Goal: Information Seeking & Learning: Learn about a topic

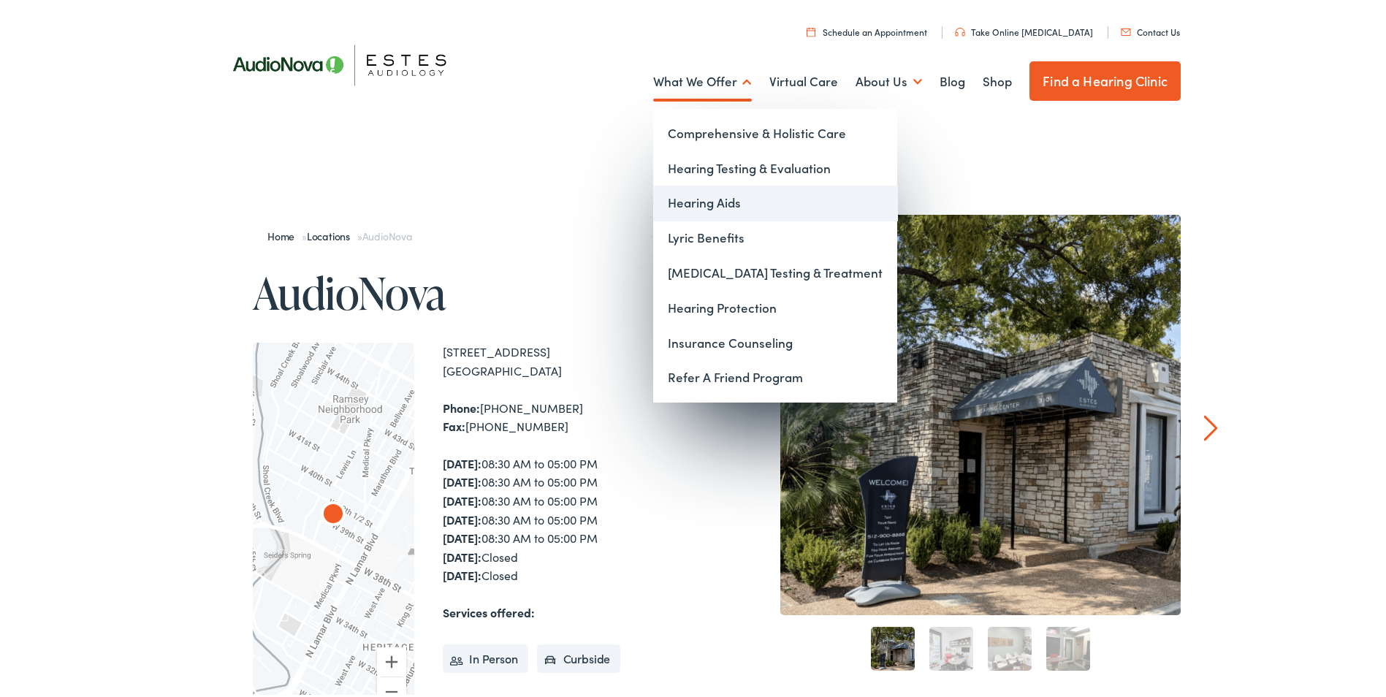
click at [718, 198] on link "Hearing Aids" at bounding box center [775, 200] width 244 height 35
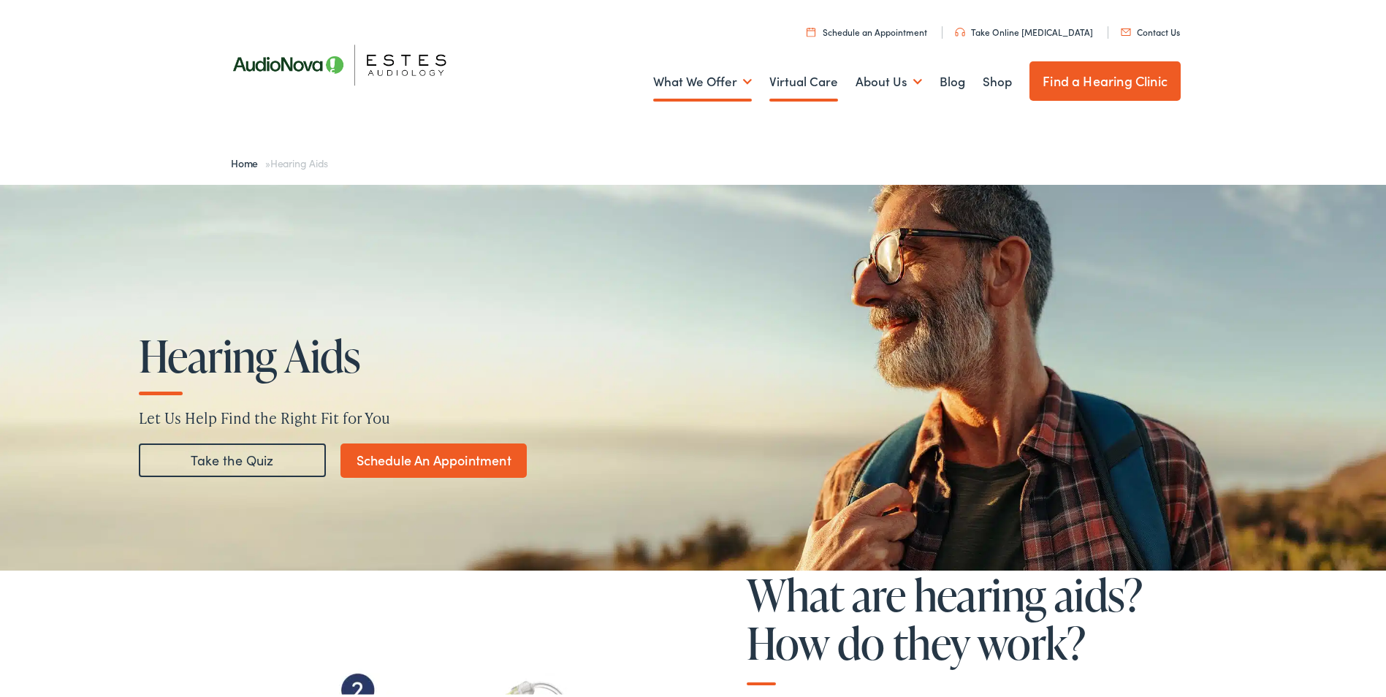
click at [793, 79] on link "Virtual Care" at bounding box center [803, 79] width 69 height 54
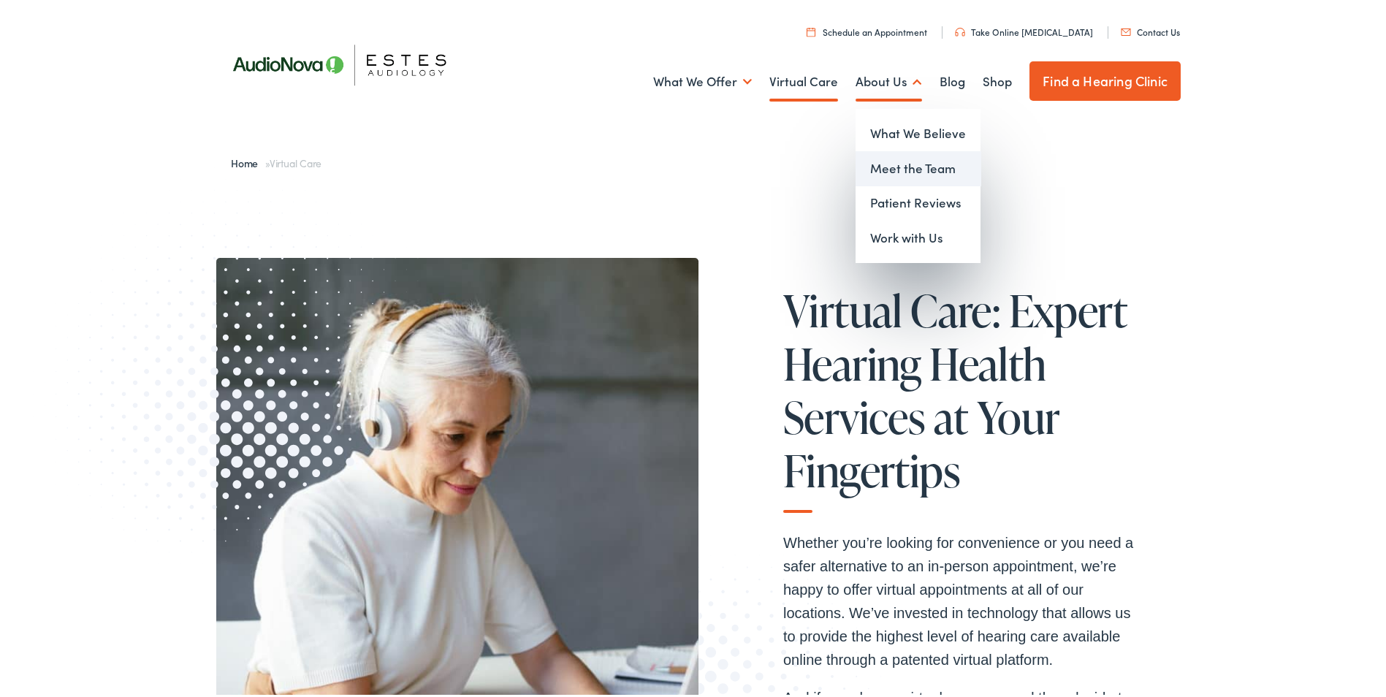
click at [892, 167] on link "Meet the Team" at bounding box center [918, 165] width 125 height 35
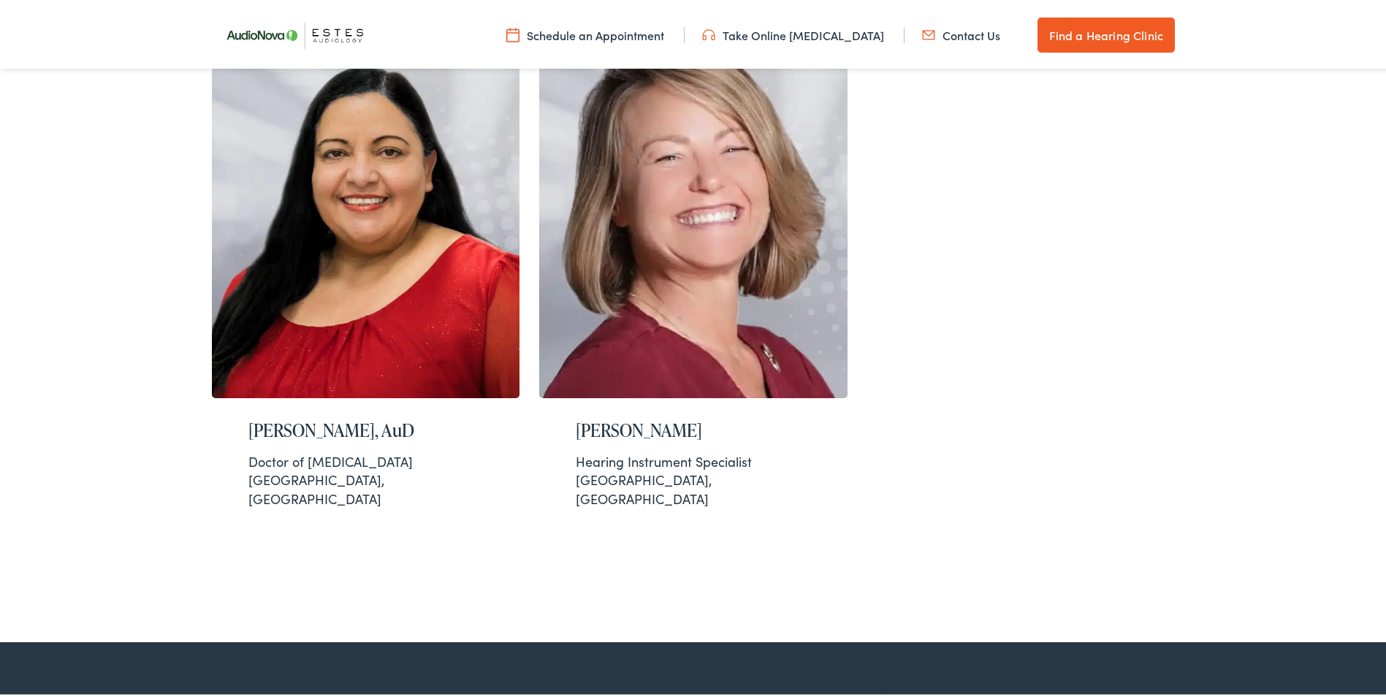
scroll to position [1741, 0]
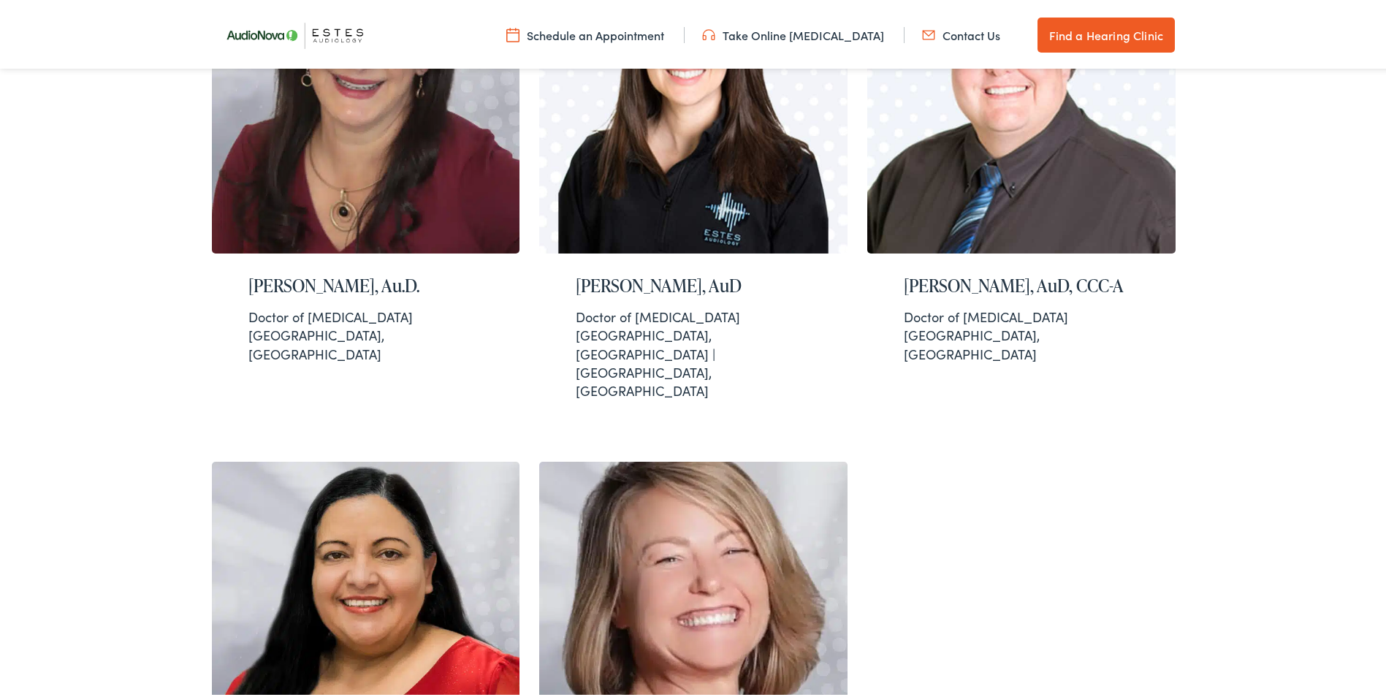
scroll to position [864, 0]
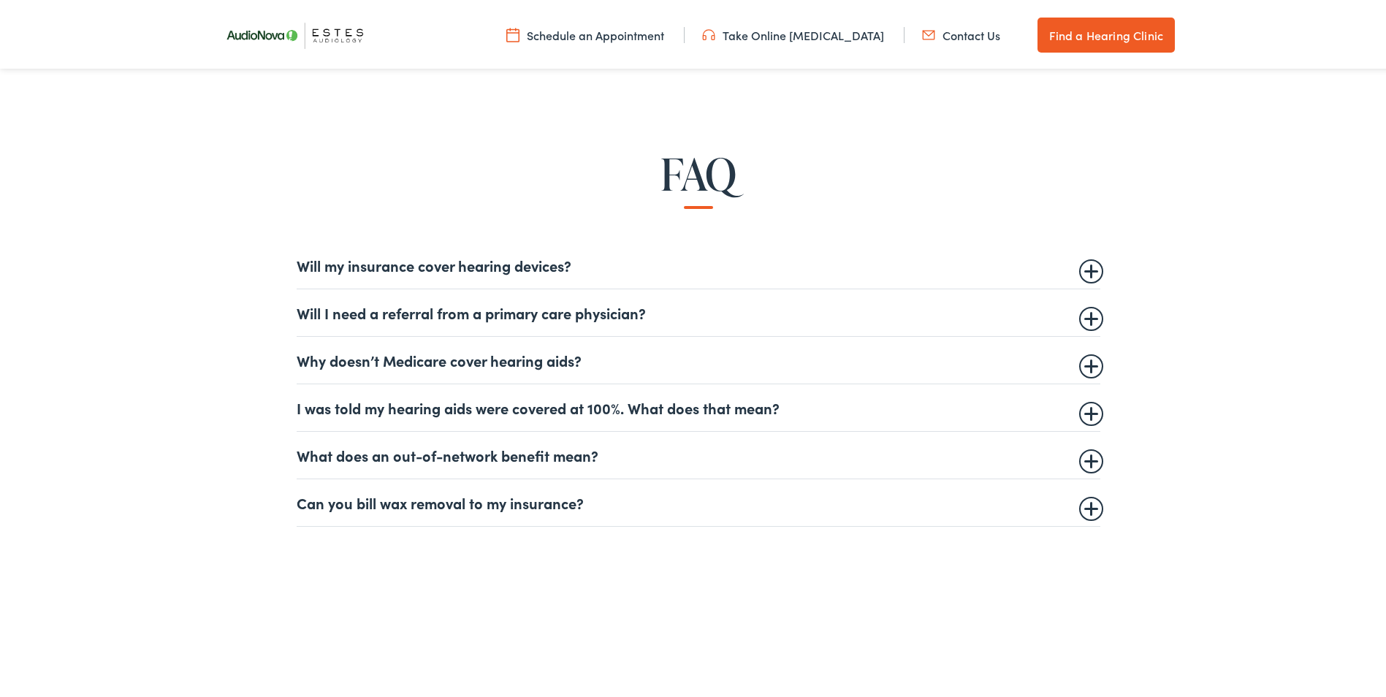
scroll to position [877, 0]
click at [1088, 267] on summary "Will my insurance cover hearing devices?" at bounding box center [699, 261] width 804 height 18
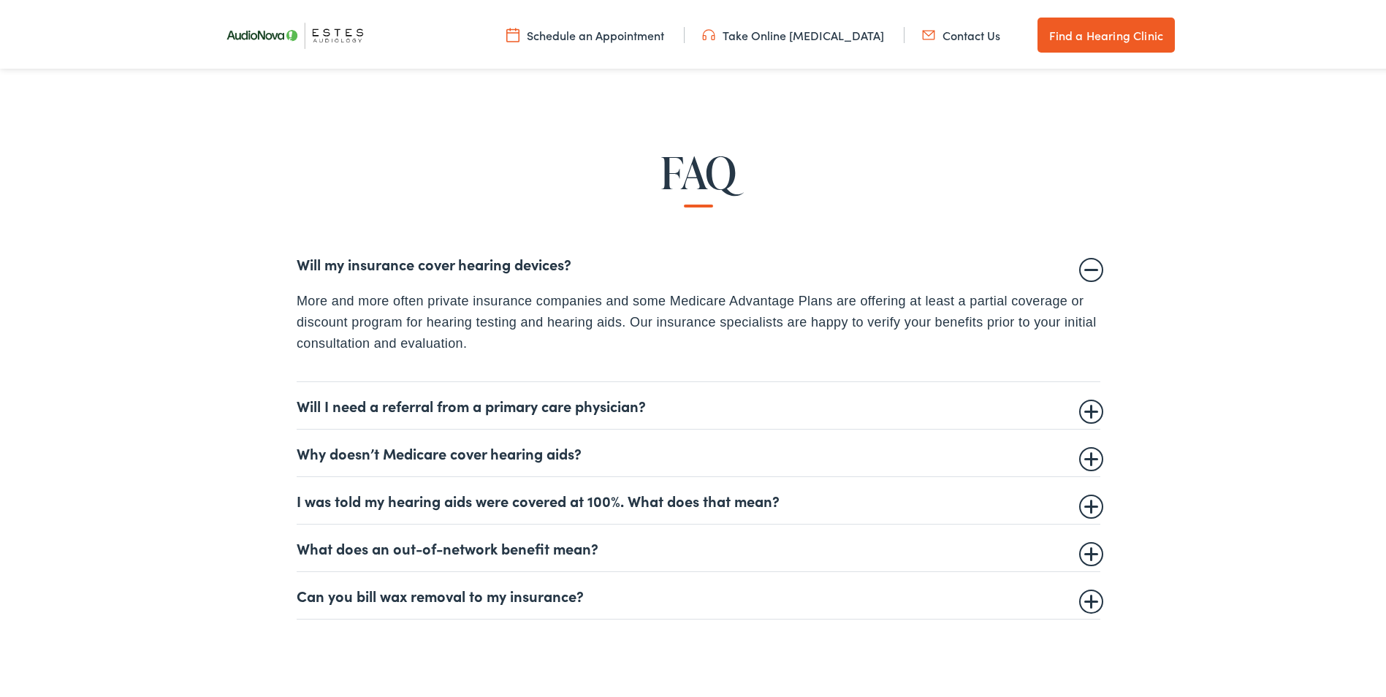
click at [1092, 408] on summary "Will I need a referral from a primary care physician?" at bounding box center [699, 403] width 804 height 18
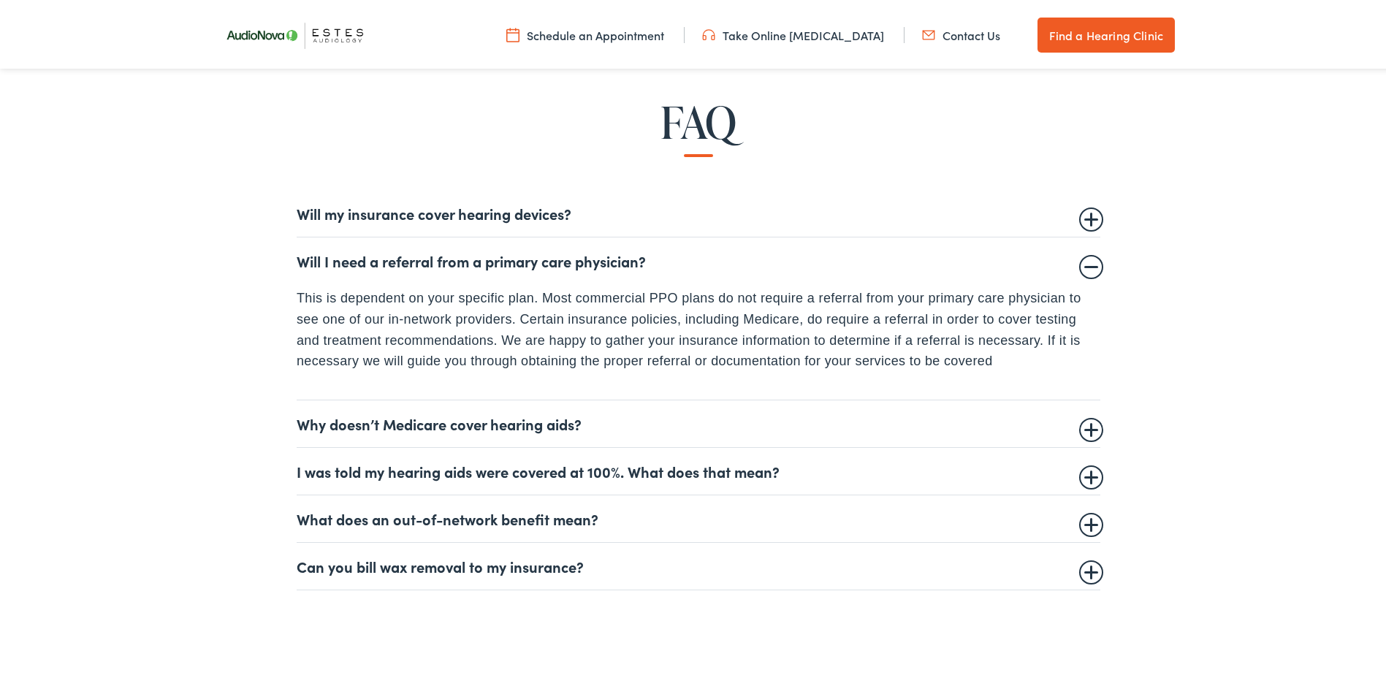
scroll to position [950, 0]
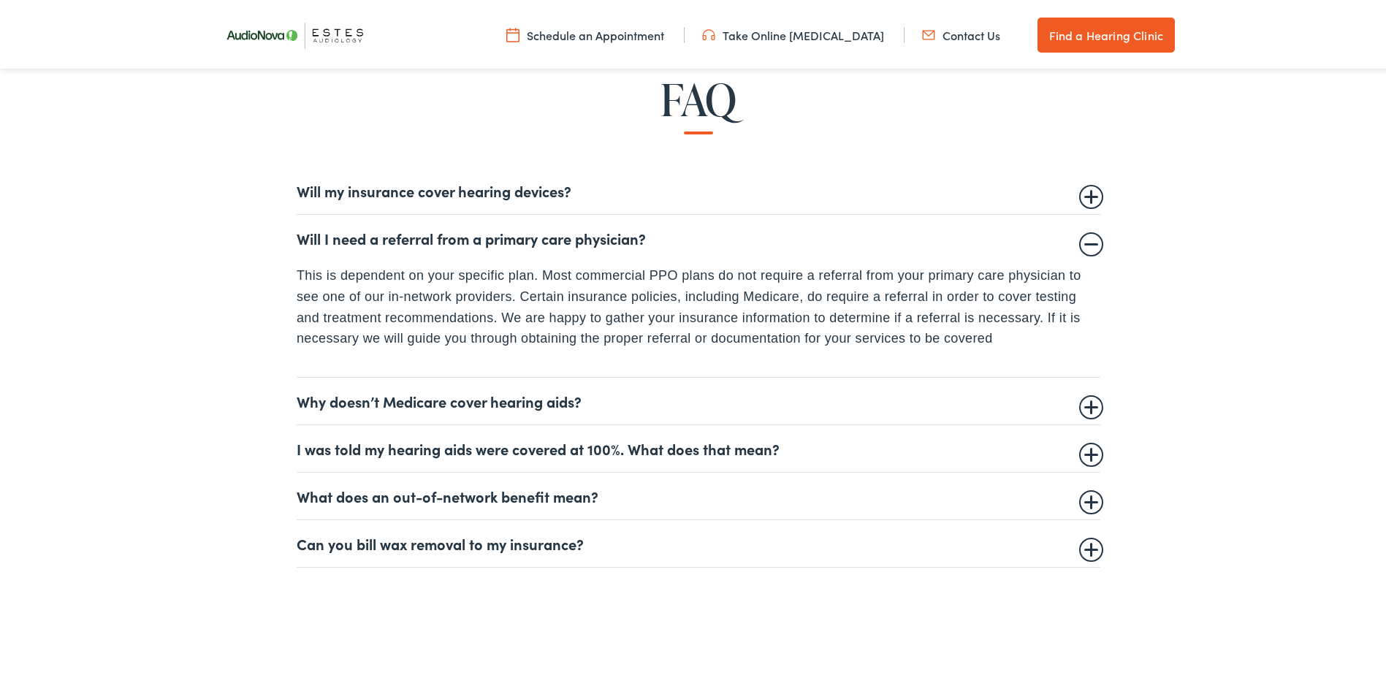
click at [1082, 445] on summary "I was told my hearing aids were covered at 100%. What does that mean?" at bounding box center [699, 446] width 804 height 18
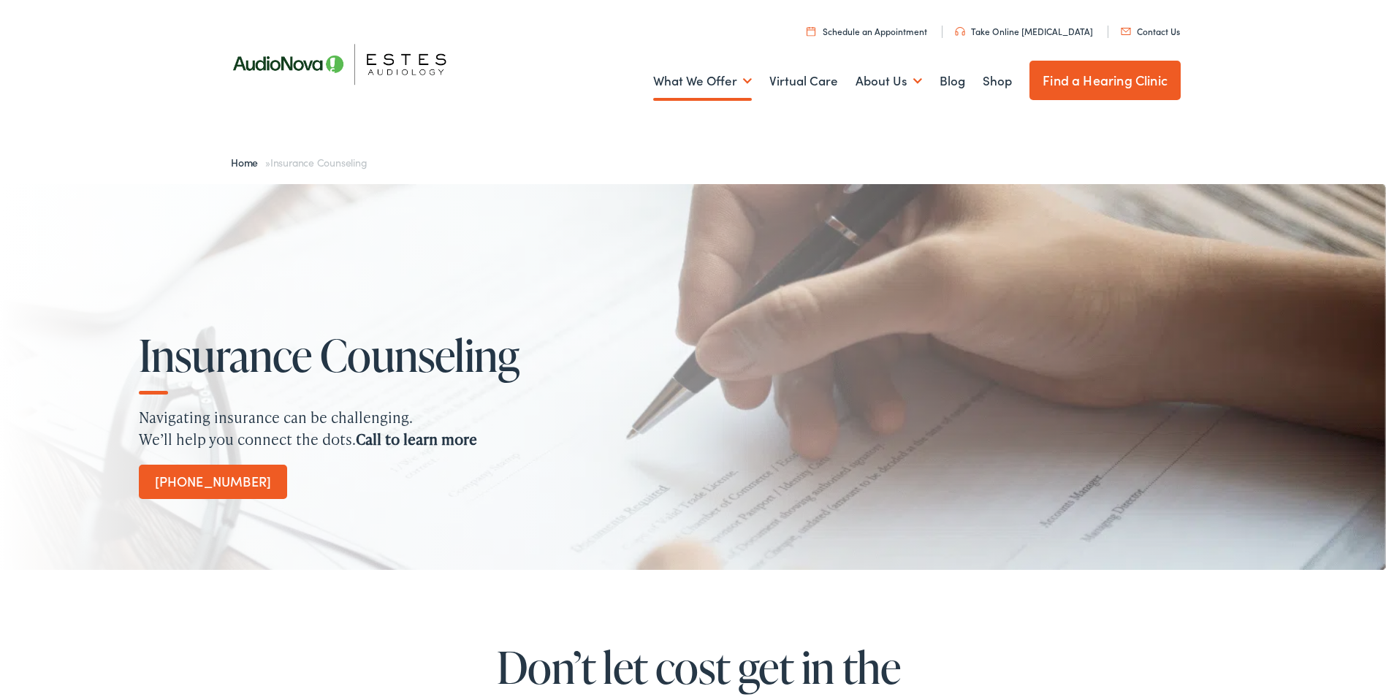
scroll to position [0, 0]
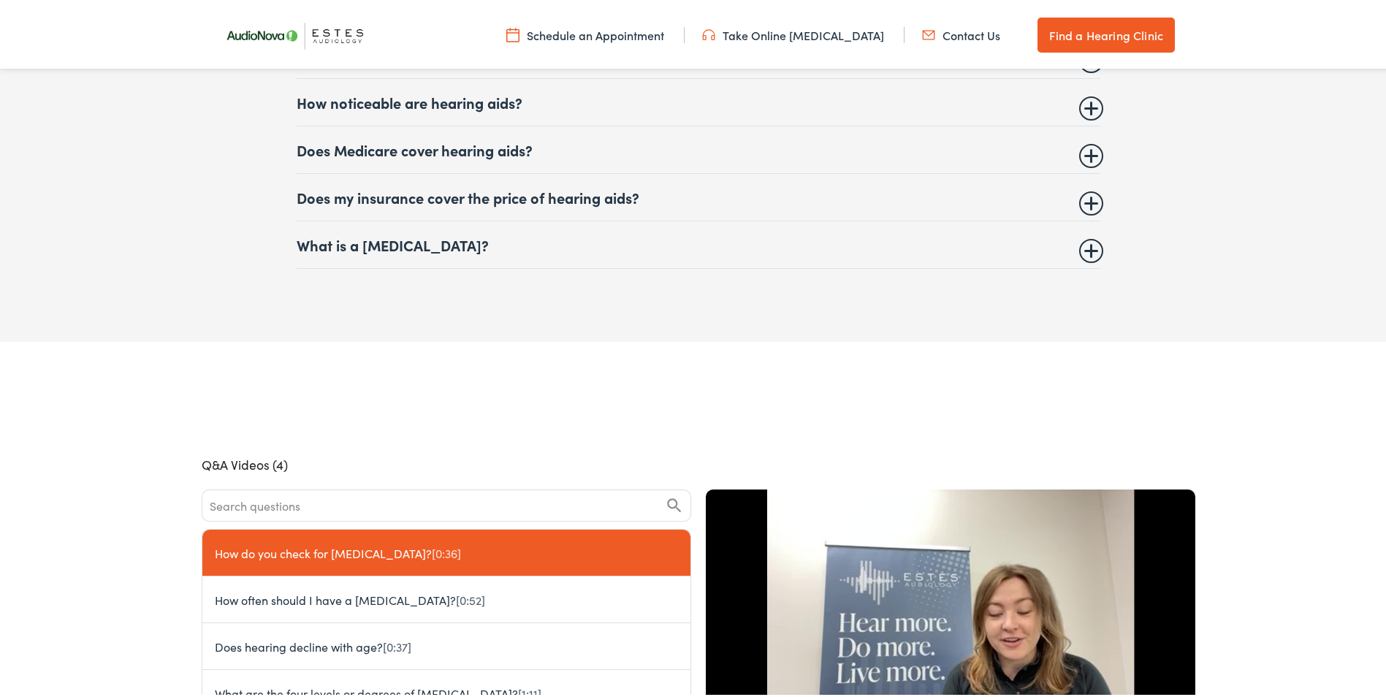
scroll to position [6420, 0]
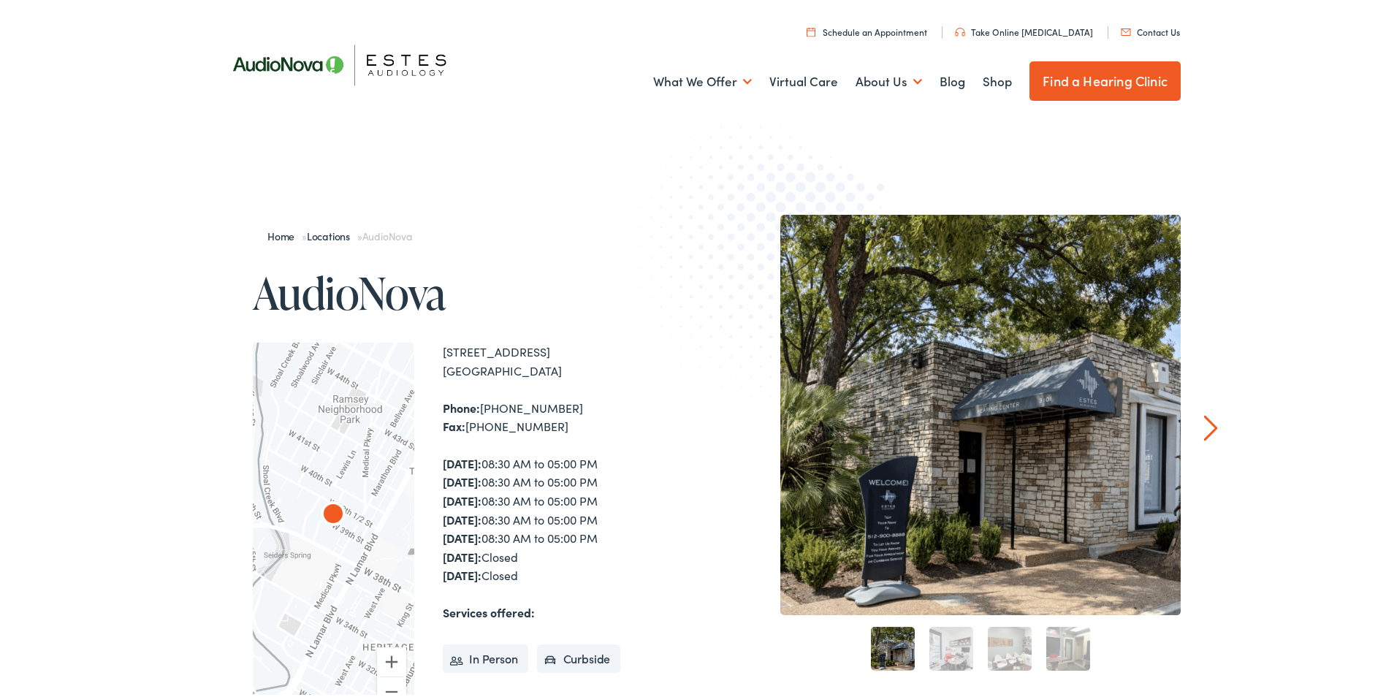
click at [1204, 428] on link "Next" at bounding box center [1211, 425] width 14 height 26
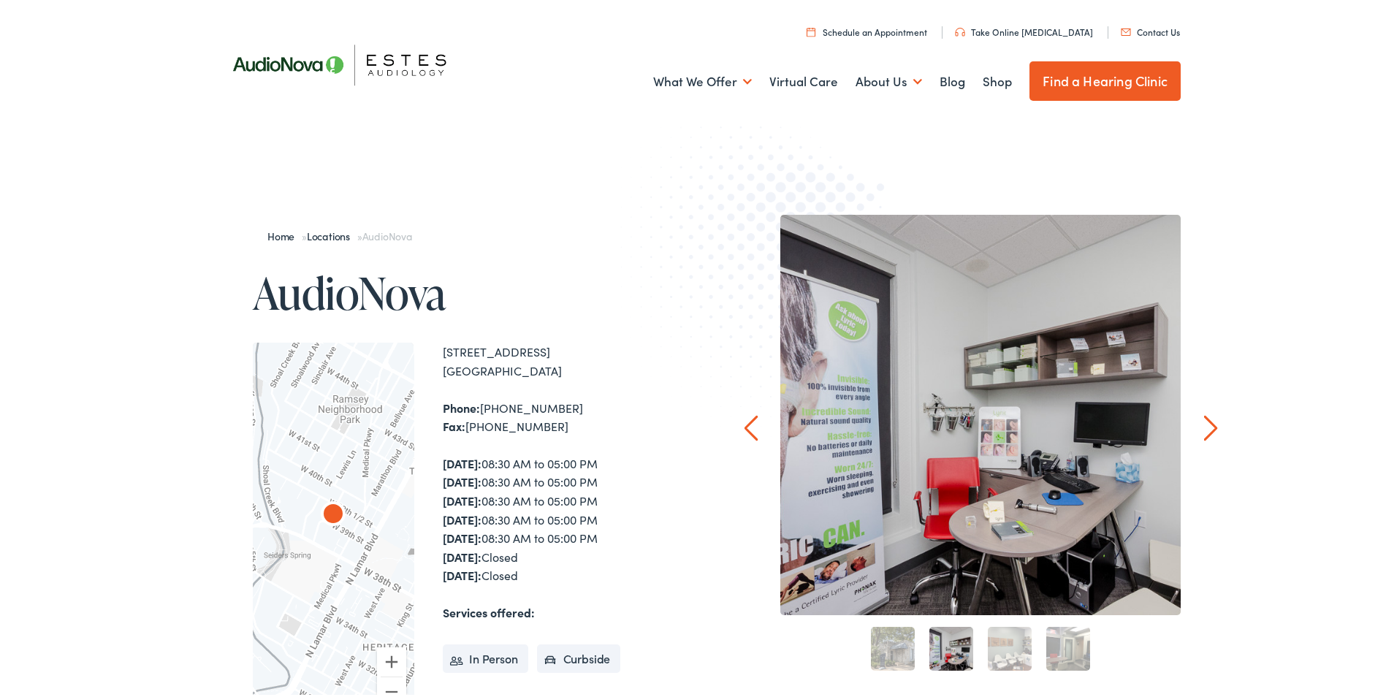
click at [1205, 427] on link "Next" at bounding box center [1211, 425] width 14 height 26
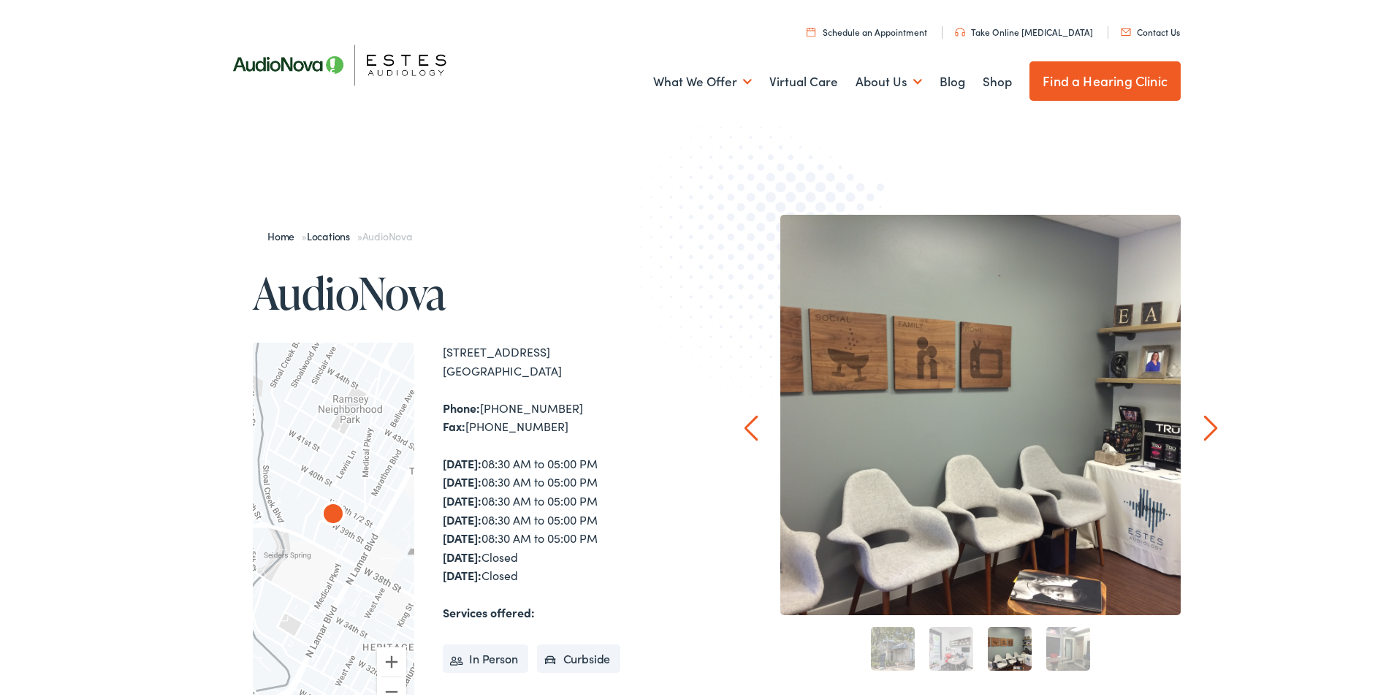
click at [1205, 427] on link "Next" at bounding box center [1211, 425] width 14 height 26
